Goal: Information Seeking & Learning: Learn about a topic

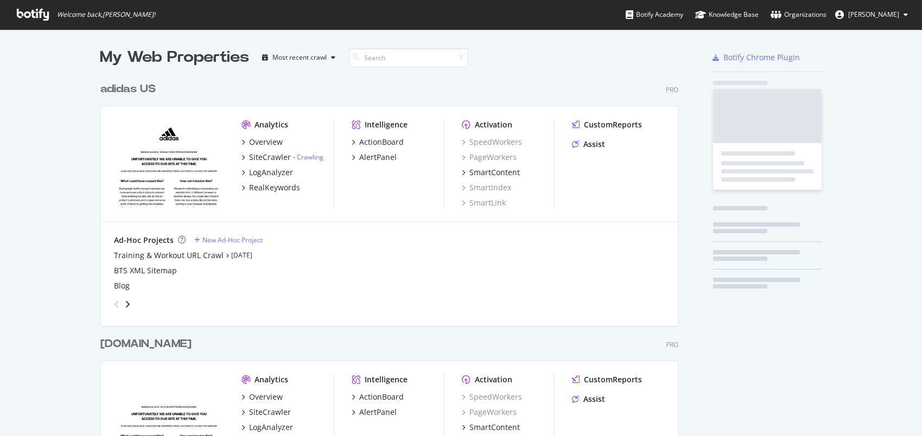
scroll to position [428, 906]
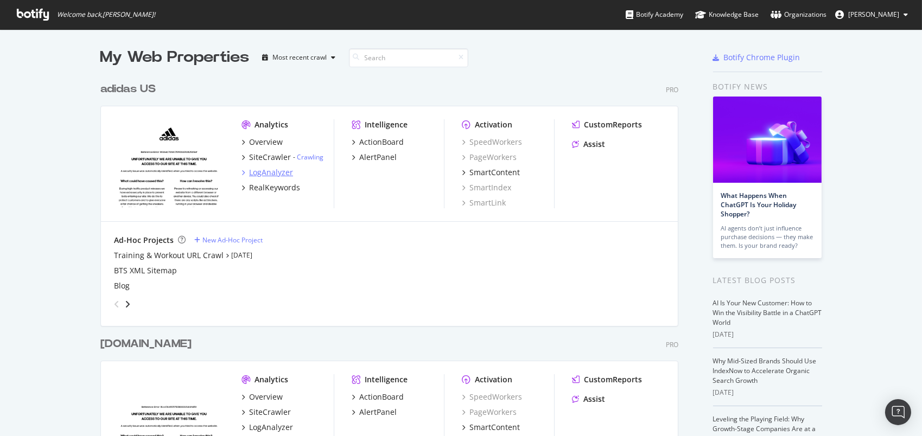
click at [254, 172] on div "LogAnalyzer" at bounding box center [271, 172] width 44 height 11
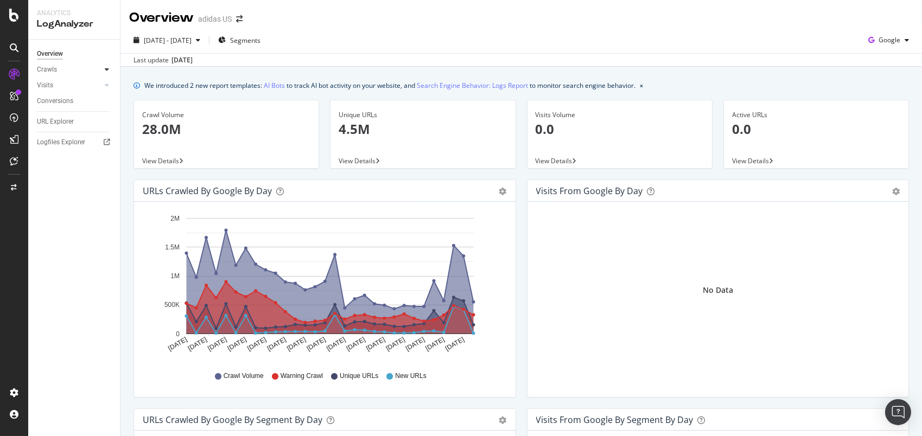
click at [109, 71] on div at bounding box center [107, 69] width 11 height 11
click at [102, 161] on div at bounding box center [107, 159] width 11 height 11
click at [68, 96] on div "Daily Distribution" at bounding box center [67, 101] width 50 height 11
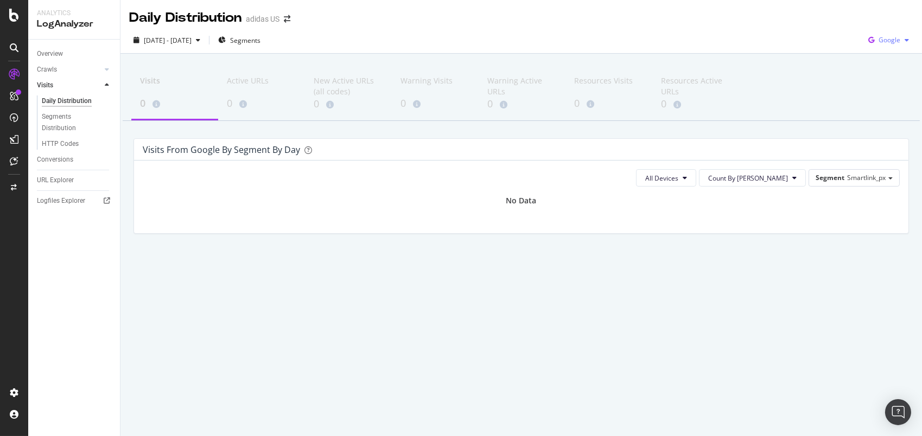
click at [891, 39] on span "Google" at bounding box center [890, 39] width 22 height 9
click at [868, 124] on div "Other AI Bots" at bounding box center [881, 122] width 75 height 16
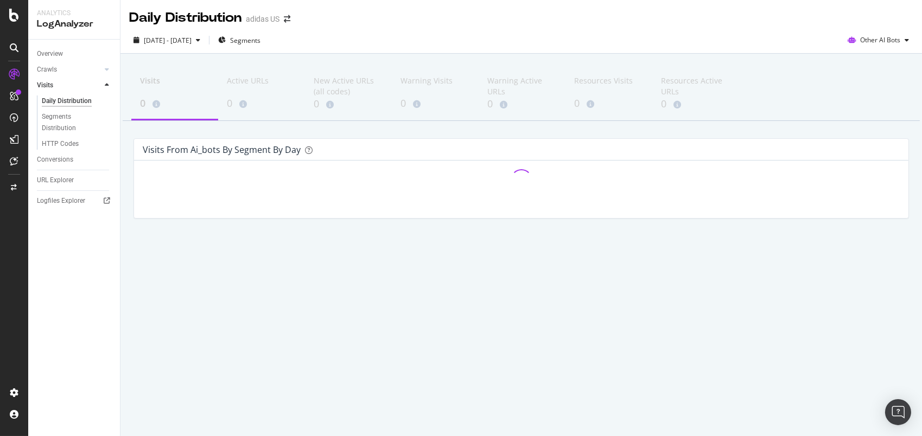
click at [46, 77] on div "Crawls" at bounding box center [78, 70] width 83 height 16
click at [52, 67] on div "Crawls" at bounding box center [47, 69] width 20 height 11
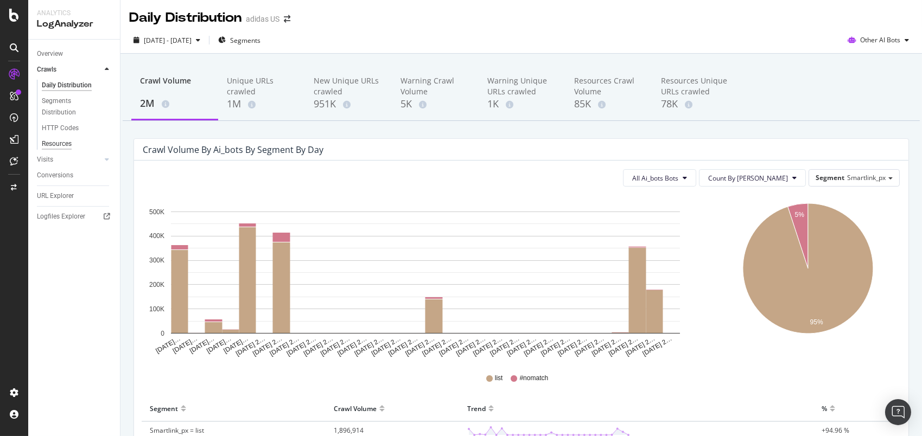
click at [67, 143] on div "Resources" at bounding box center [57, 143] width 30 height 11
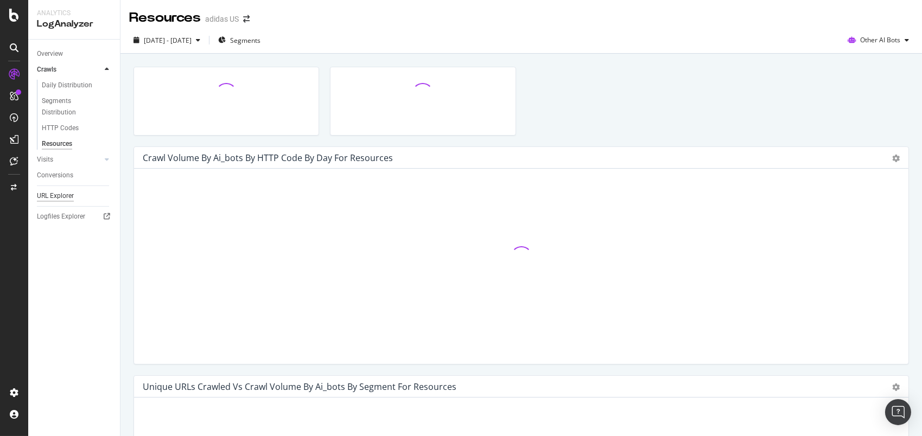
click at [53, 193] on div "URL Explorer" at bounding box center [55, 196] width 37 height 11
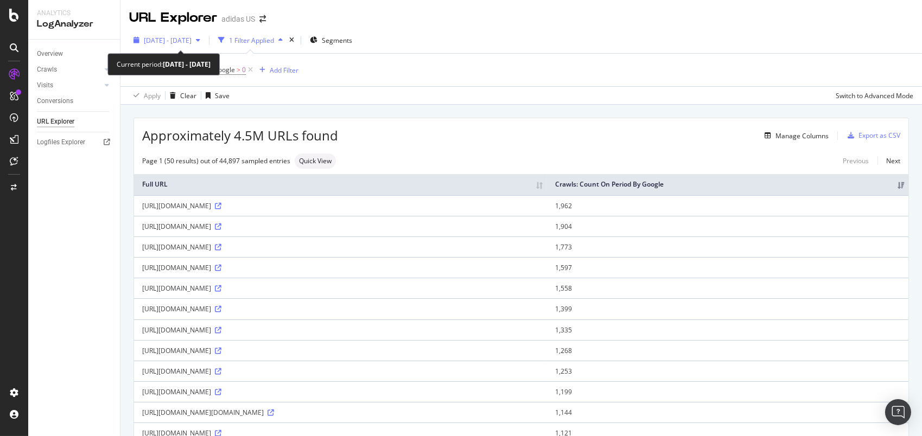
click at [192, 39] on span "[DATE] - [DATE]" at bounding box center [168, 40] width 48 height 9
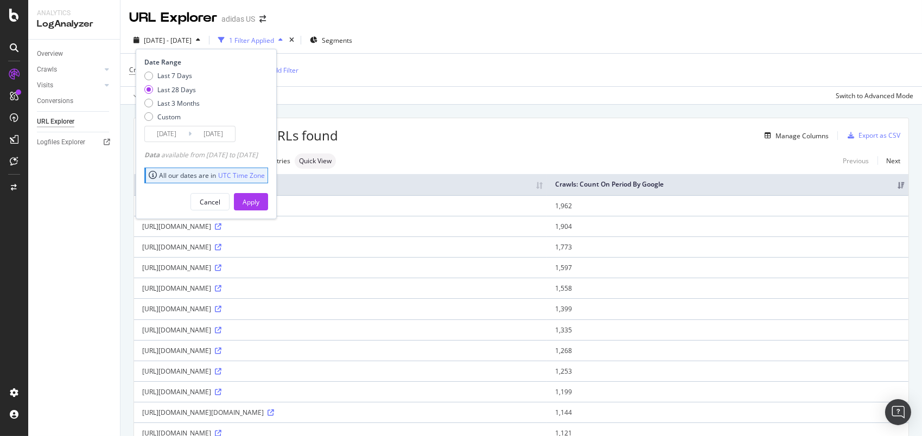
click at [547, 124] on div "Approximately 4.5M URLs found Manage Columns Export as CSV" at bounding box center [521, 131] width 775 height 27
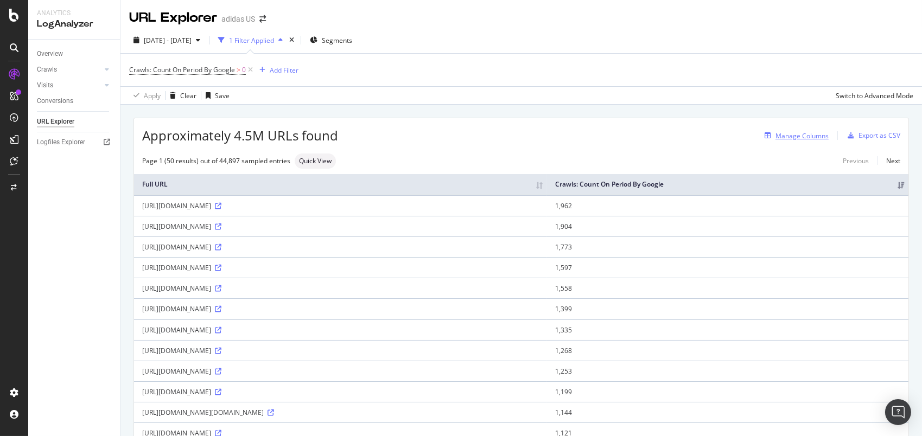
click at [776, 135] on div "Manage Columns" at bounding box center [802, 135] width 53 height 9
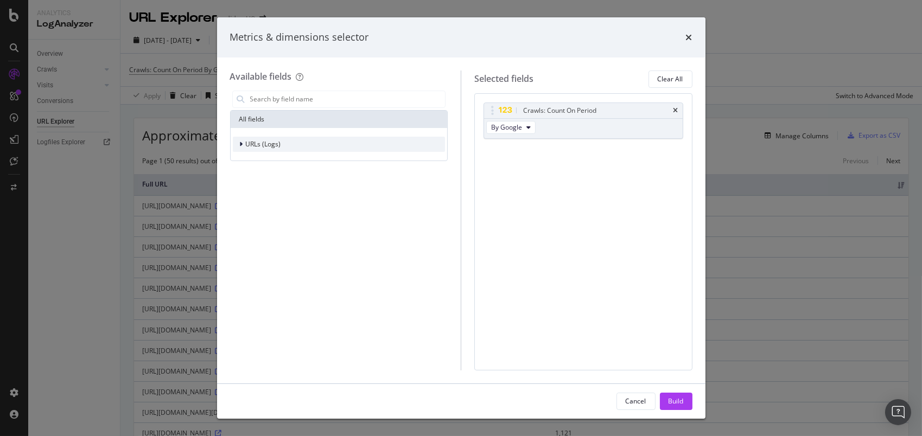
click at [262, 142] on span "URLs (Logs)" at bounding box center [263, 144] width 35 height 9
click at [242, 159] on div "URL Scheme" at bounding box center [262, 159] width 58 height 11
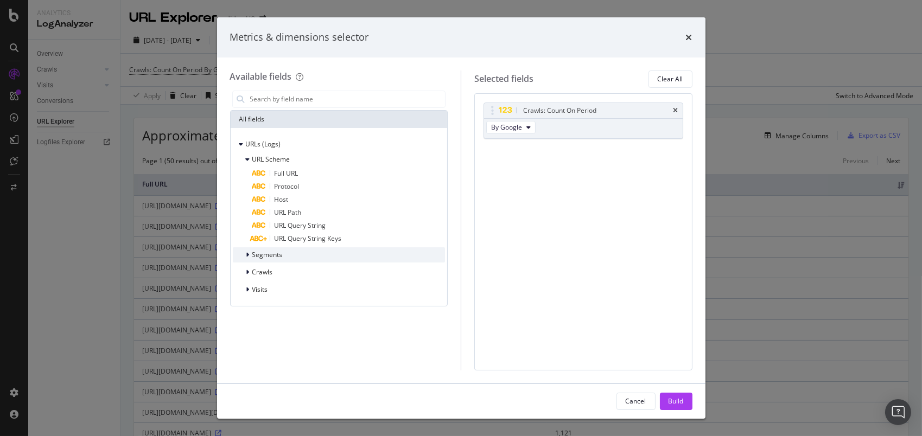
click at [276, 254] on span "Segments" at bounding box center [267, 254] width 30 height 9
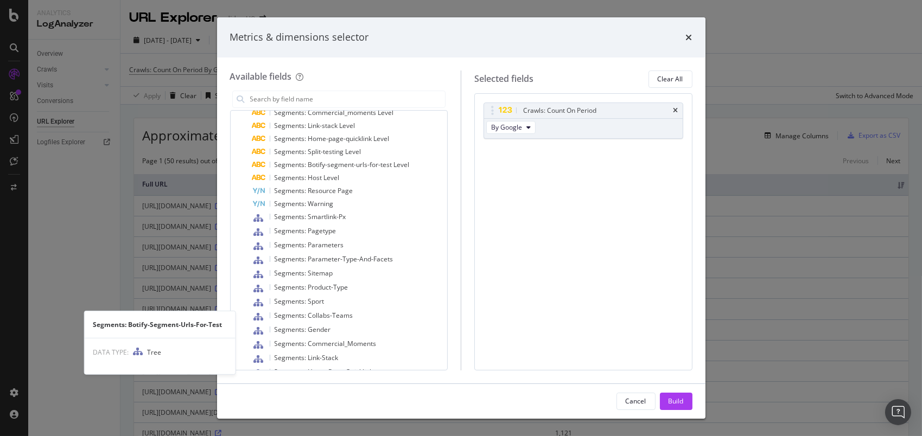
scroll to position [369, 0]
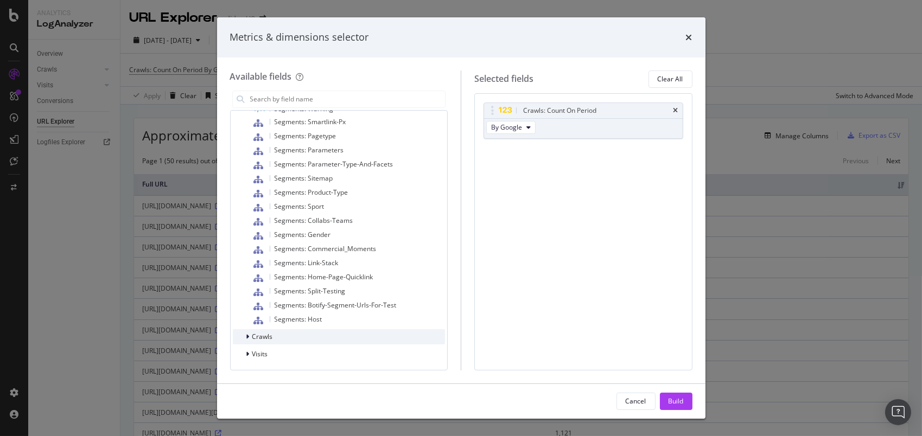
click at [268, 336] on span "Crawls" at bounding box center [262, 336] width 21 height 9
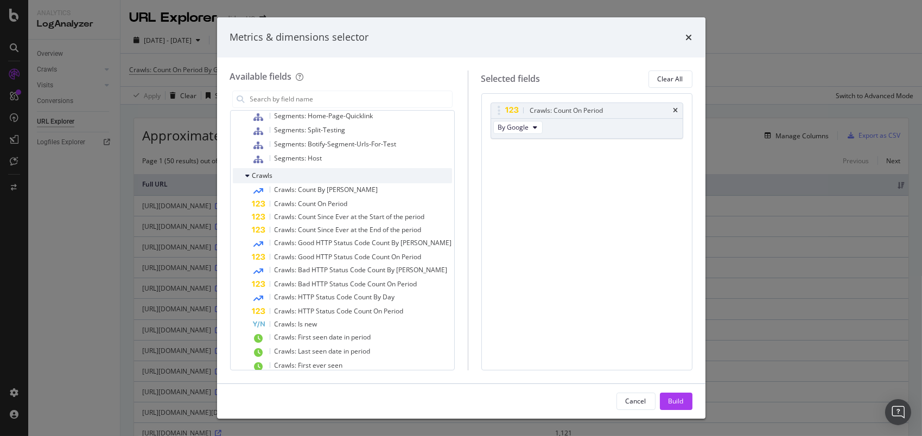
scroll to position [532, 0]
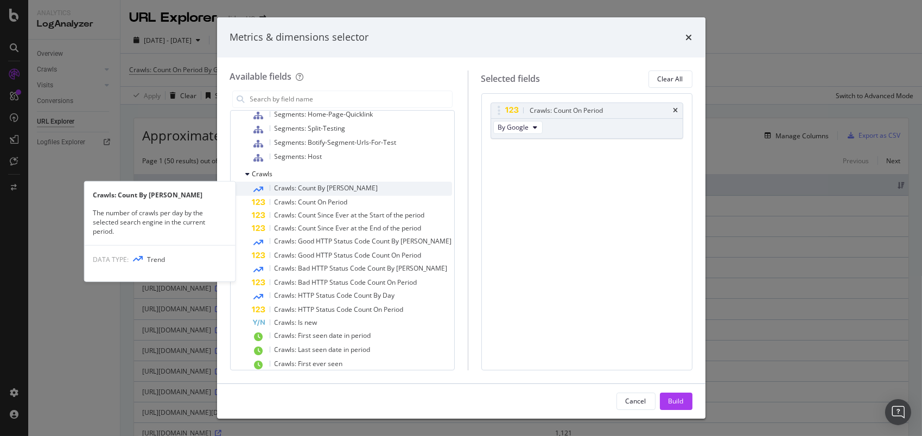
click at [337, 187] on span "Crawls: Count By [PERSON_NAME]" at bounding box center [327, 188] width 104 height 9
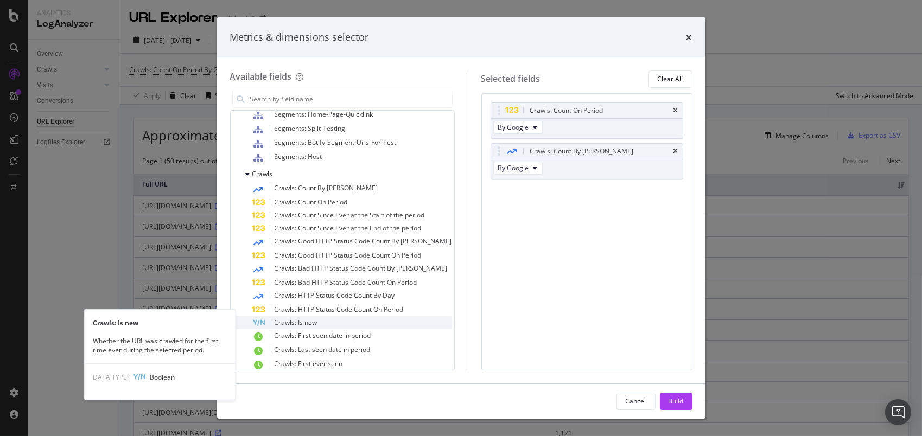
scroll to position [573, 0]
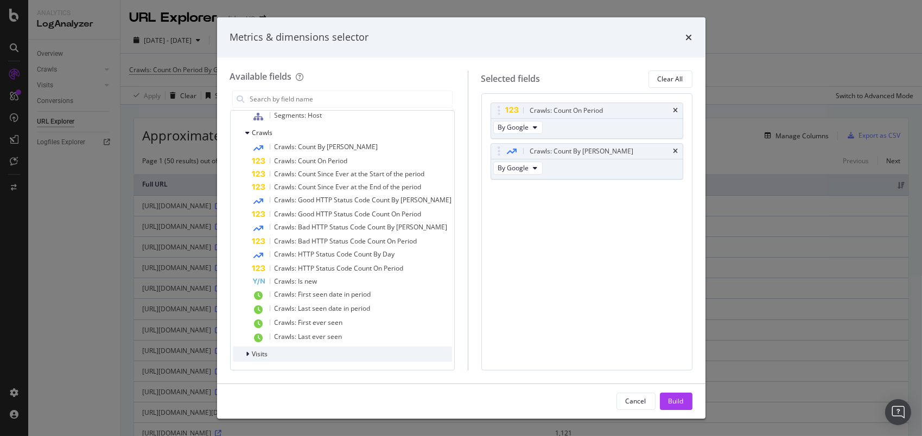
click at [284, 356] on div "Visits" at bounding box center [342, 354] width 219 height 15
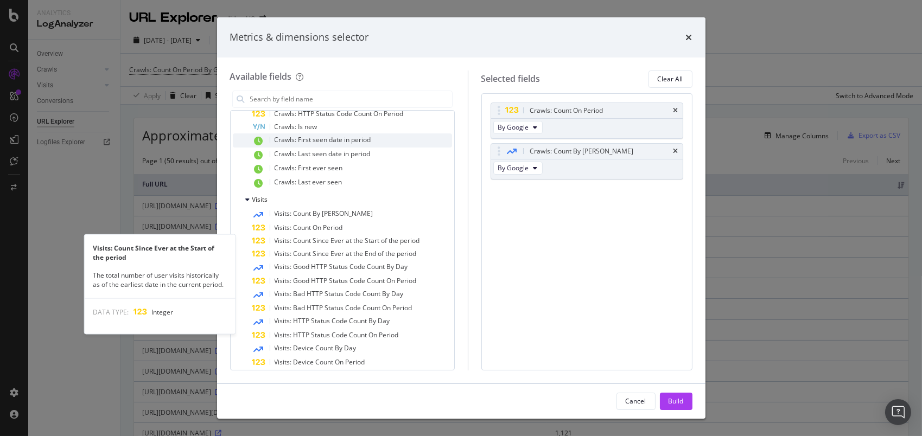
scroll to position [695, 0]
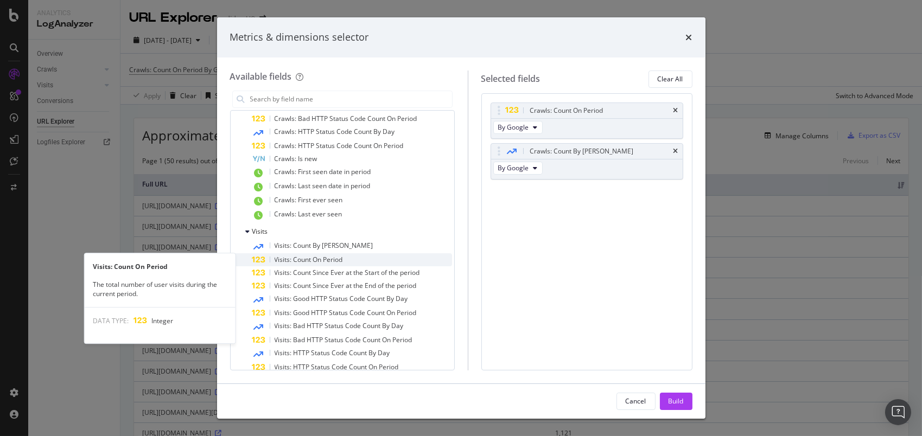
click at [319, 260] on span "Visits: Count On Period" at bounding box center [309, 259] width 68 height 9
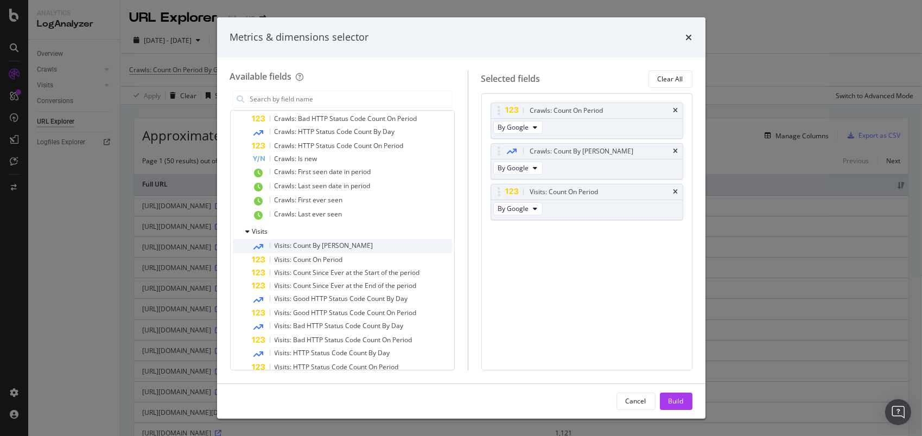
click at [322, 243] on span "Visits: Count By [PERSON_NAME]" at bounding box center [324, 245] width 99 height 9
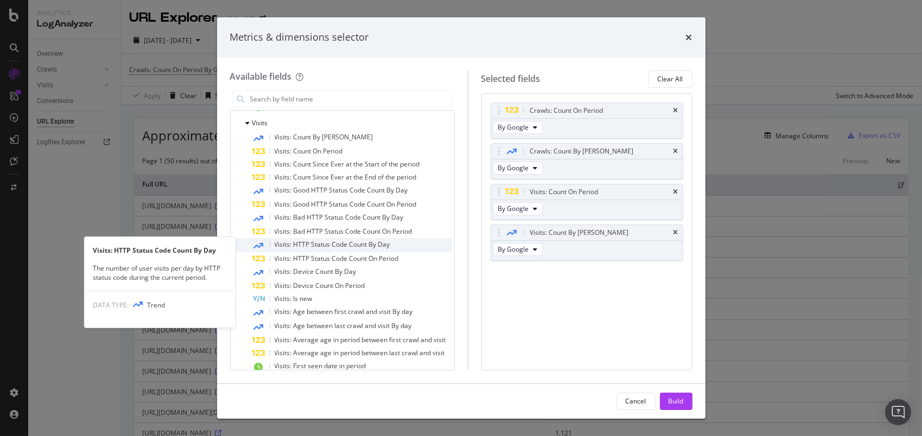
scroll to position [858, 0]
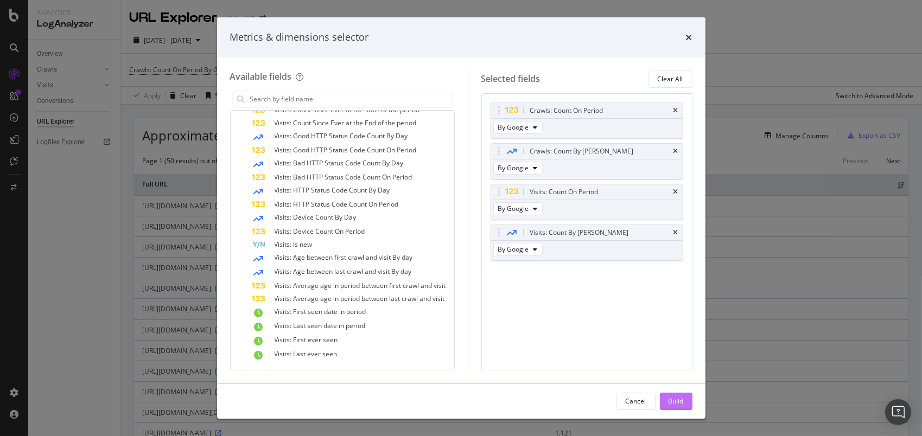
click at [680, 399] on div "Build" at bounding box center [676, 401] width 15 height 9
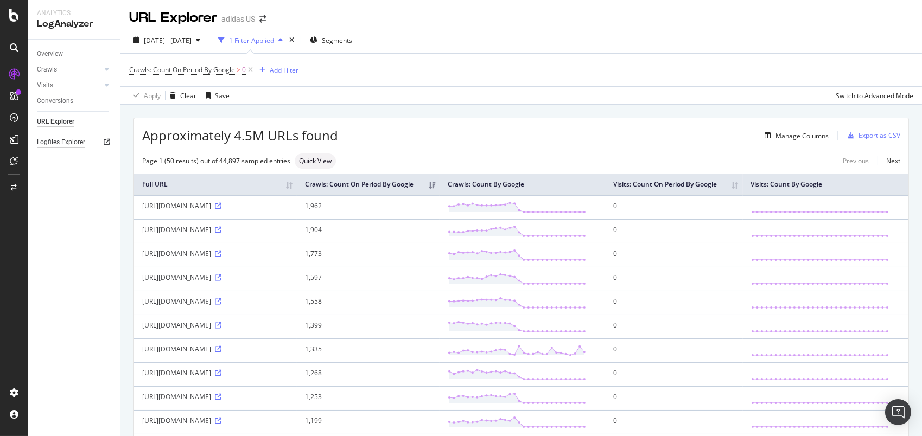
click at [66, 144] on div "Logfiles Explorer" at bounding box center [61, 142] width 48 height 11
click at [13, 165] on icon at bounding box center [14, 161] width 8 height 9
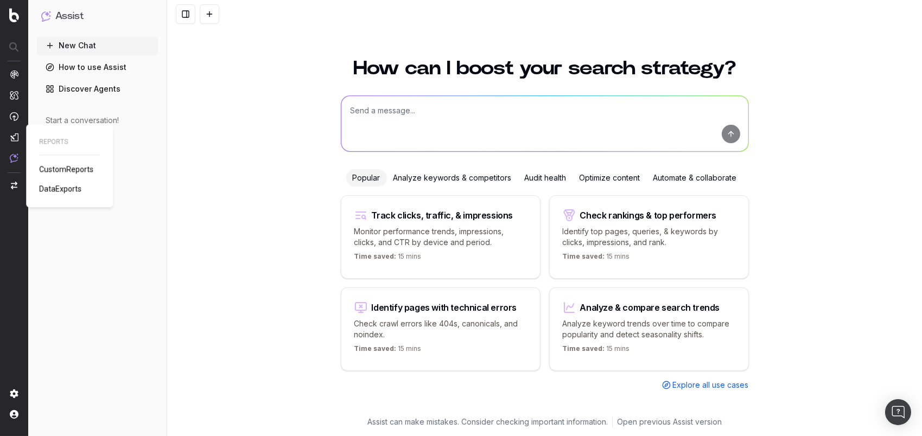
click at [73, 167] on span "CustomReports" at bounding box center [66, 169] width 54 height 9
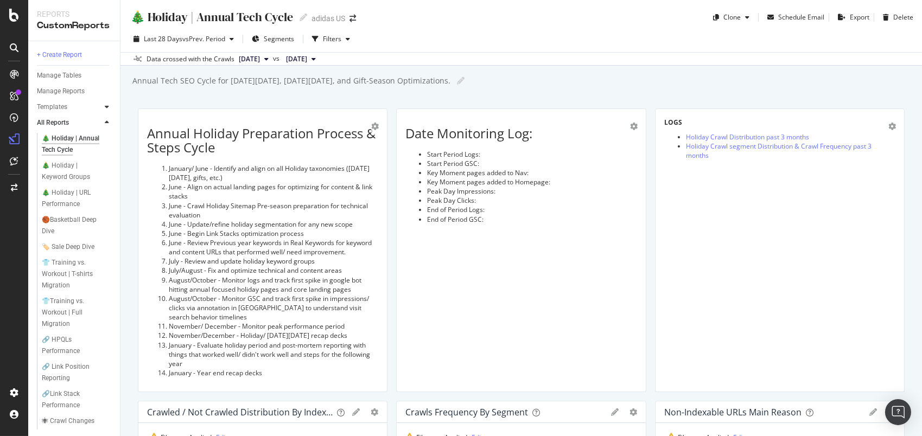
click at [104, 107] on div at bounding box center [107, 107] width 11 height 11
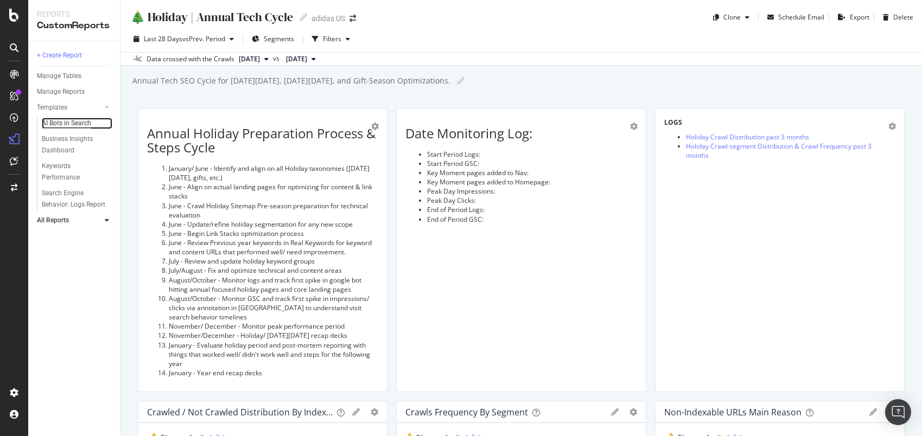
click at [68, 121] on div "AI Bots in Search" at bounding box center [66, 123] width 49 height 11
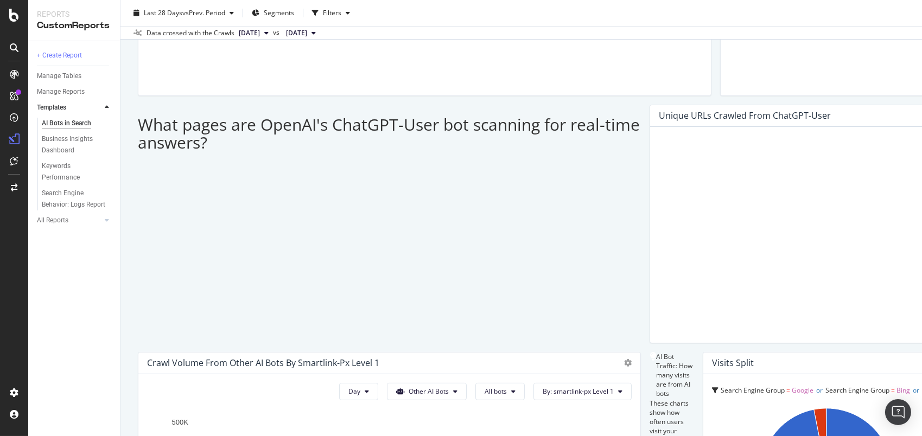
scroll to position [861, 0]
